Goal: Task Accomplishment & Management: Use online tool/utility

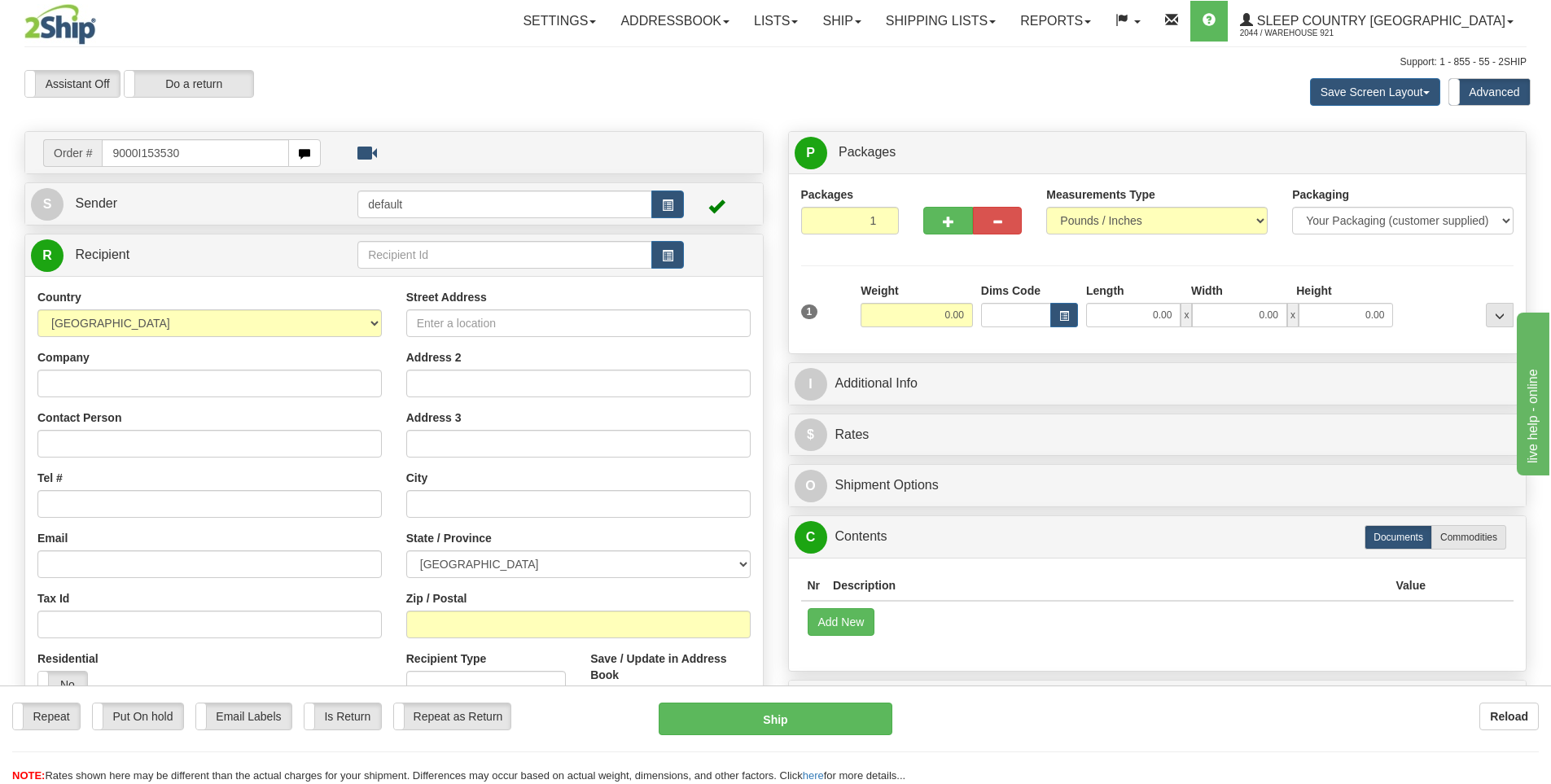
type input "9000I153530"
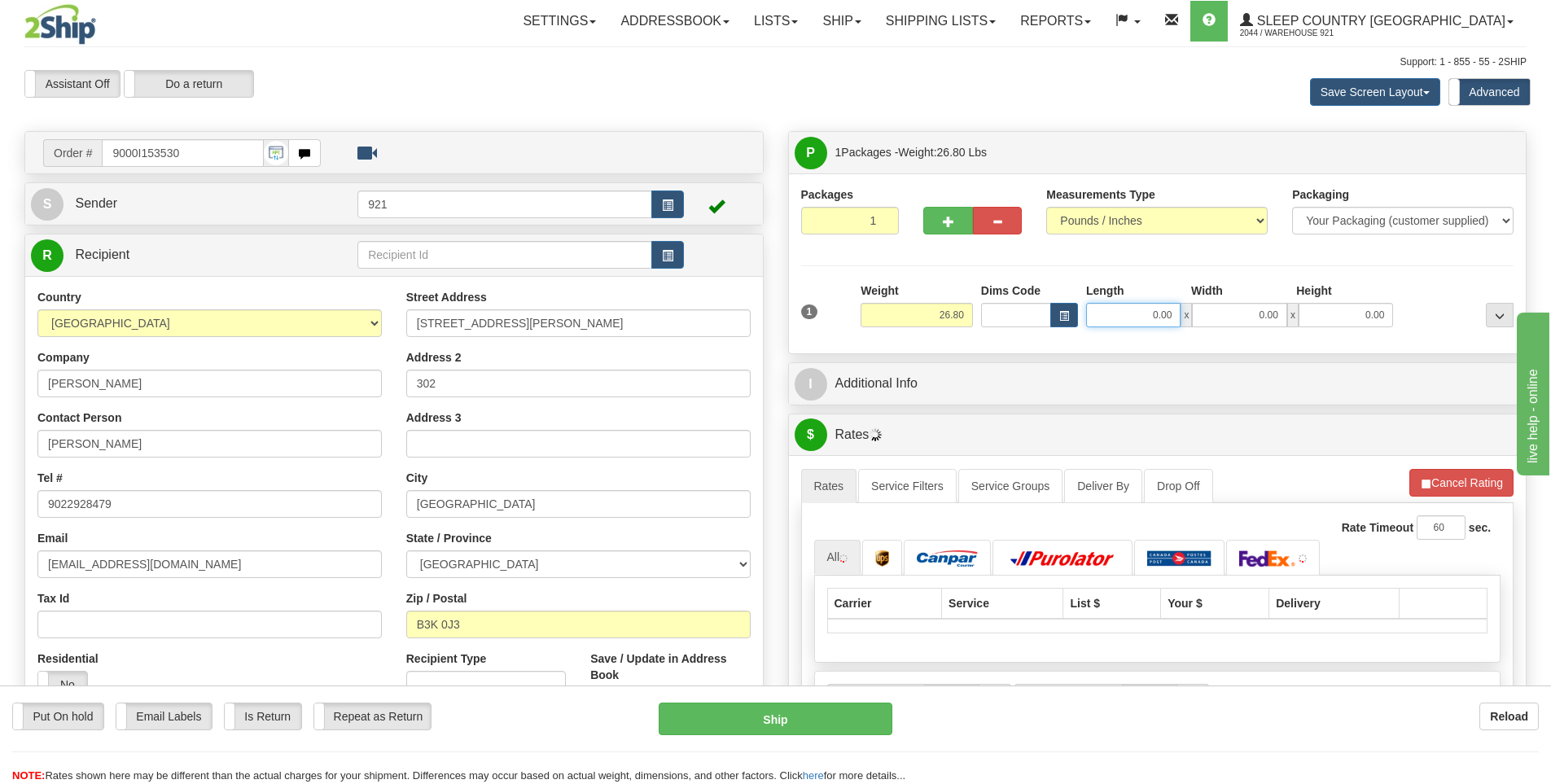
click at [1137, 319] on input "0.00" at bounding box center [1134, 315] width 95 height 25
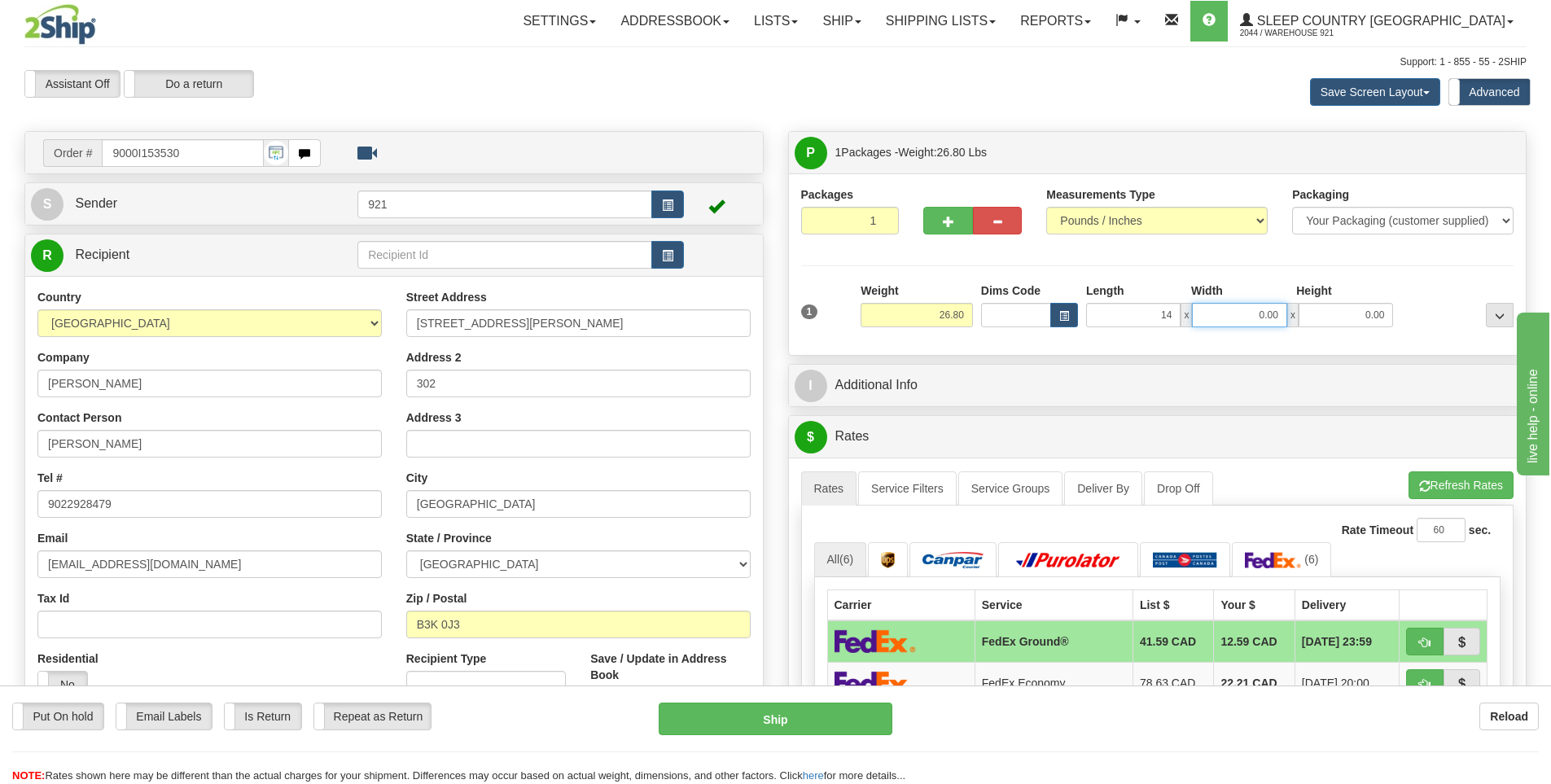
type input "14.00"
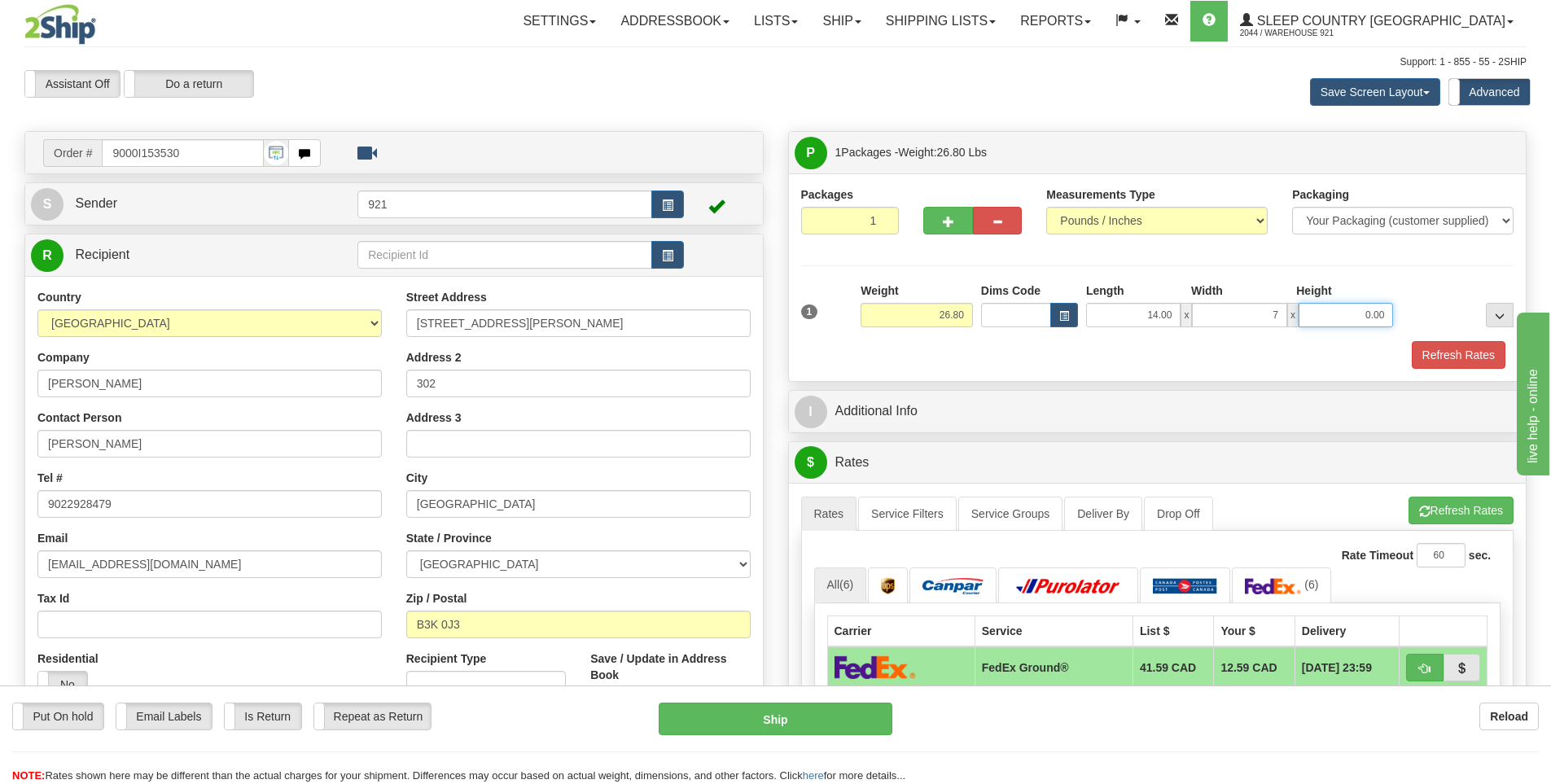
type input "7.00"
type input "6.00"
click at [1434, 349] on button "Refresh Rates" at bounding box center [1458, 355] width 94 height 28
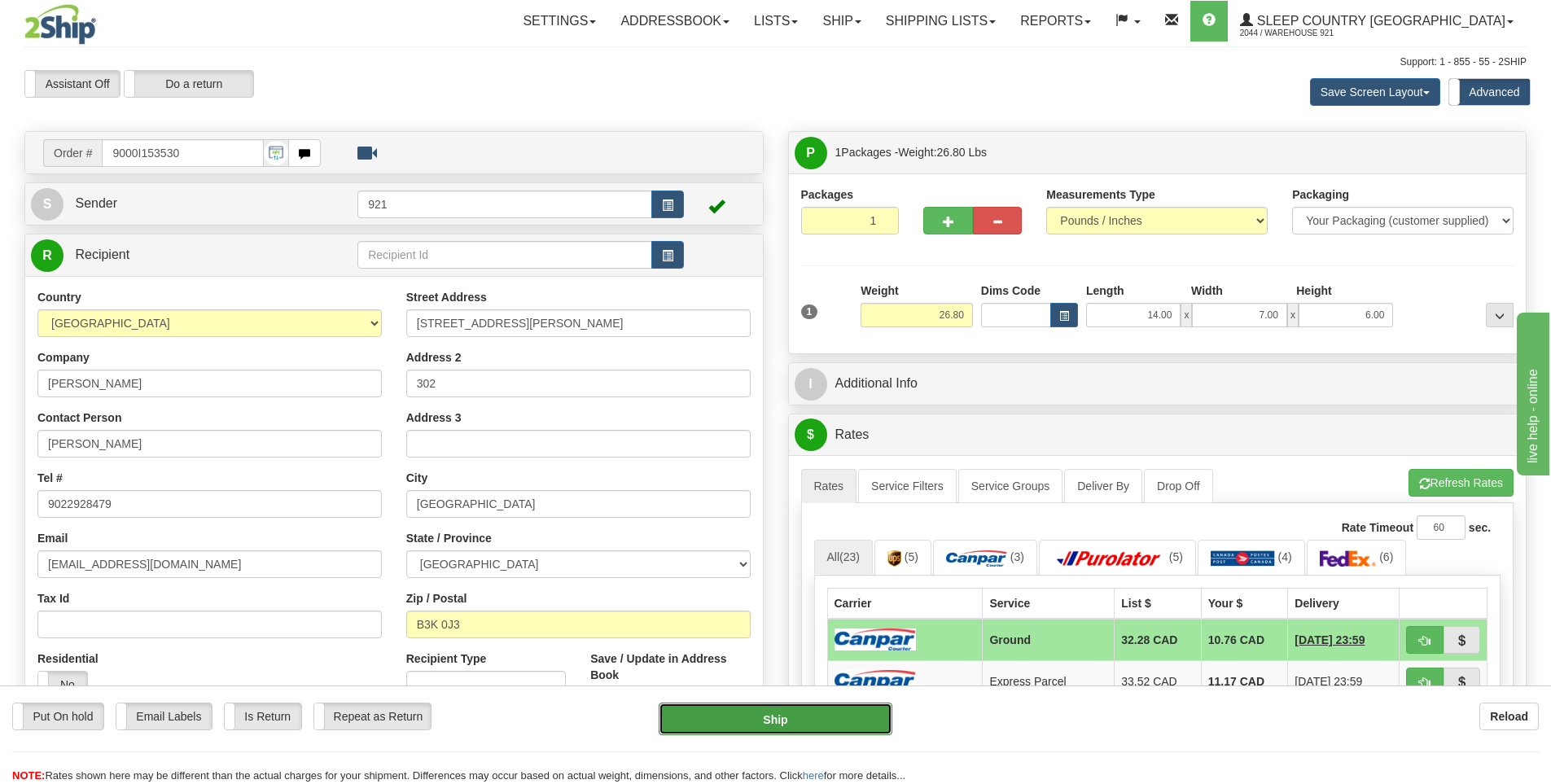
click at [855, 718] on button "Ship" at bounding box center [776, 718] width 234 height 32
type input "1"
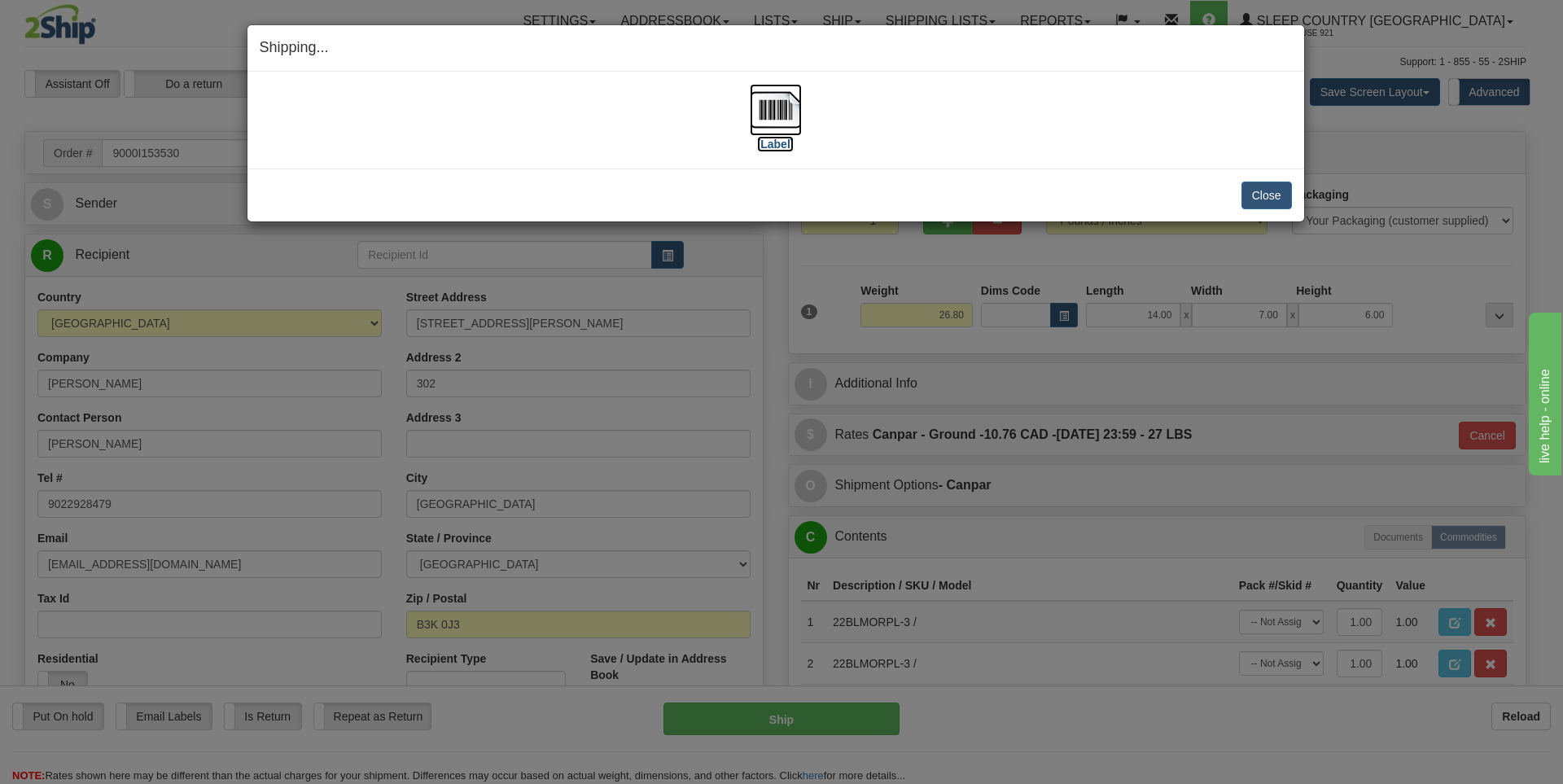
click at [763, 147] on label "[Label]" at bounding box center [775, 144] width 38 height 17
click at [1255, 194] on button "Close" at bounding box center [1267, 195] width 51 height 28
